Goal: Ask a question

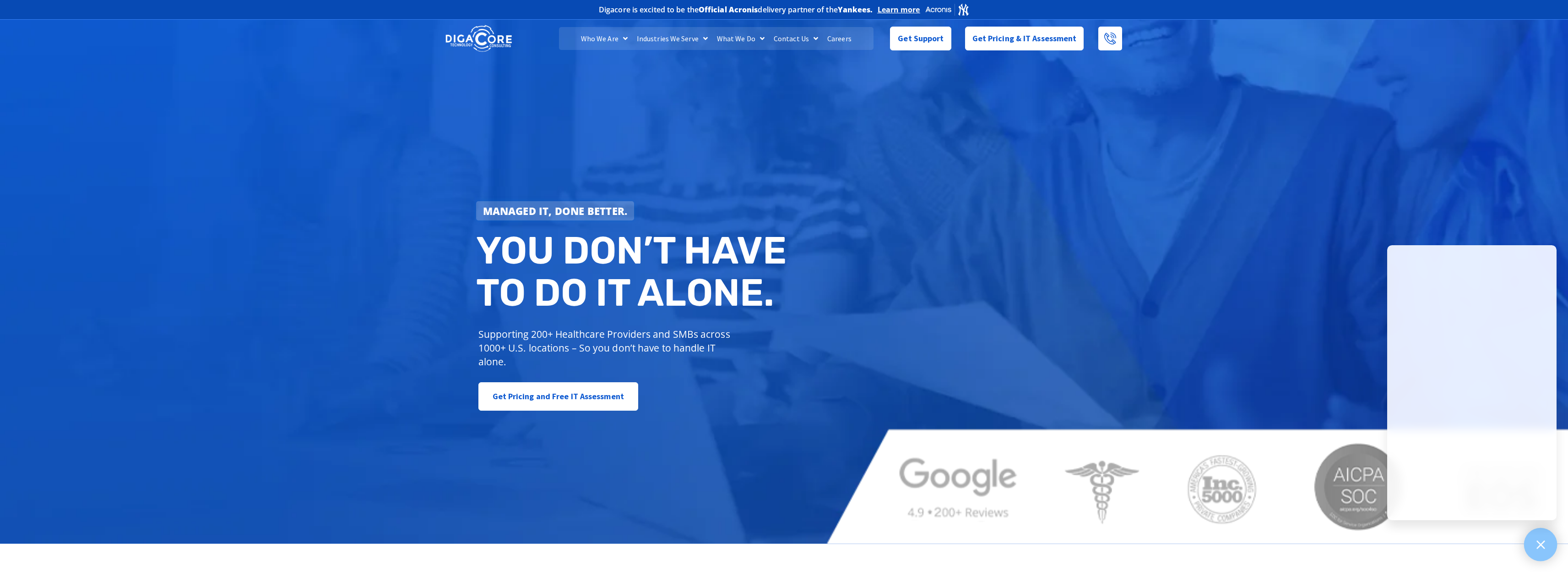
click at [1534, 540] on div at bounding box center [1541, 544] width 33 height 34
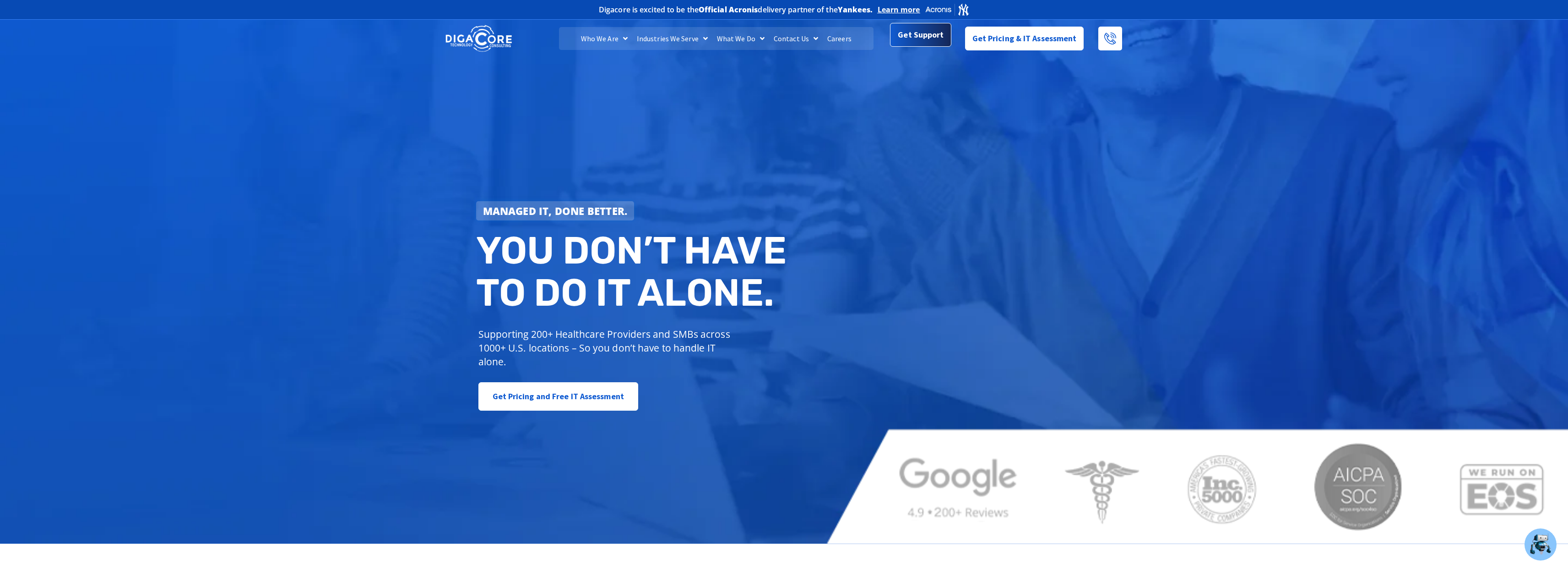
click at [915, 40] on span "Get Support" at bounding box center [920, 35] width 46 height 18
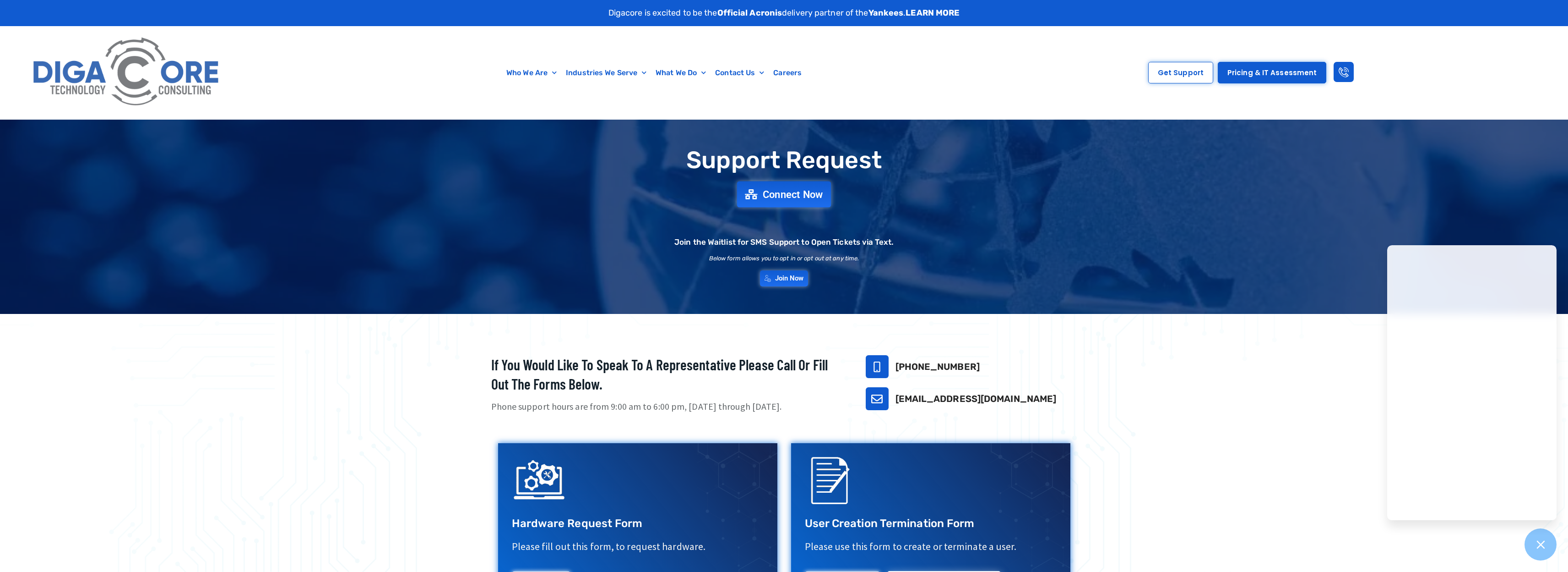
click at [795, 190] on span "Connect Now" at bounding box center [793, 194] width 60 height 10
